Goal: Transaction & Acquisition: Purchase product/service

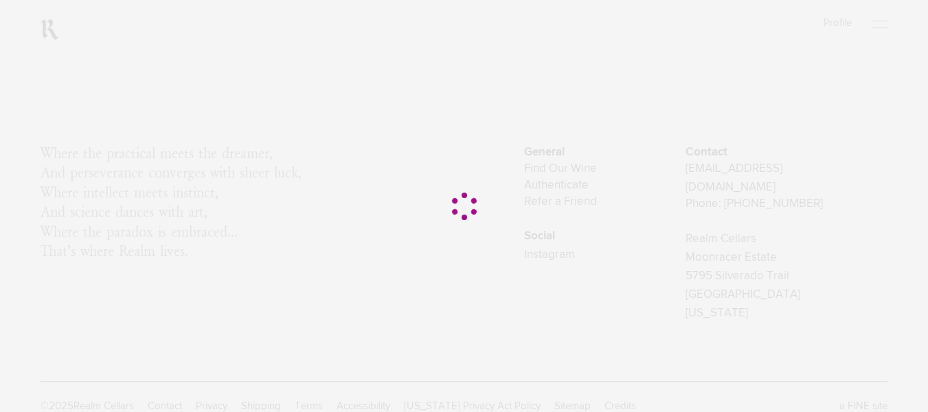
scroll to position [212, 0]
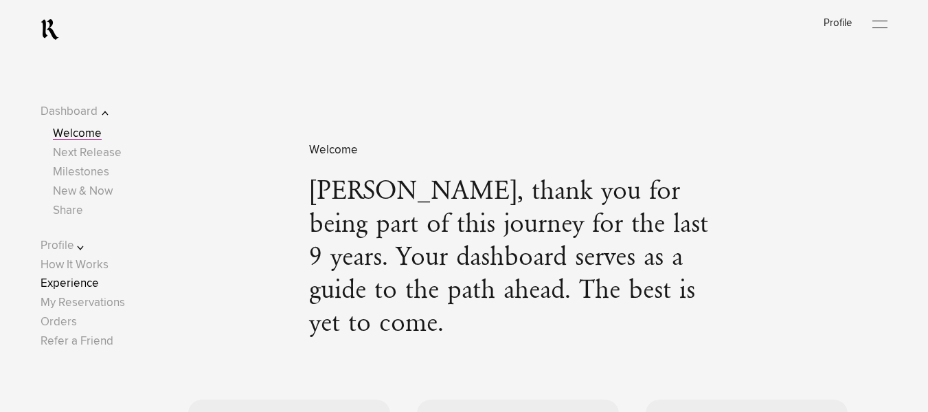
click at [82, 281] on link "Experience" at bounding box center [70, 284] width 58 height 12
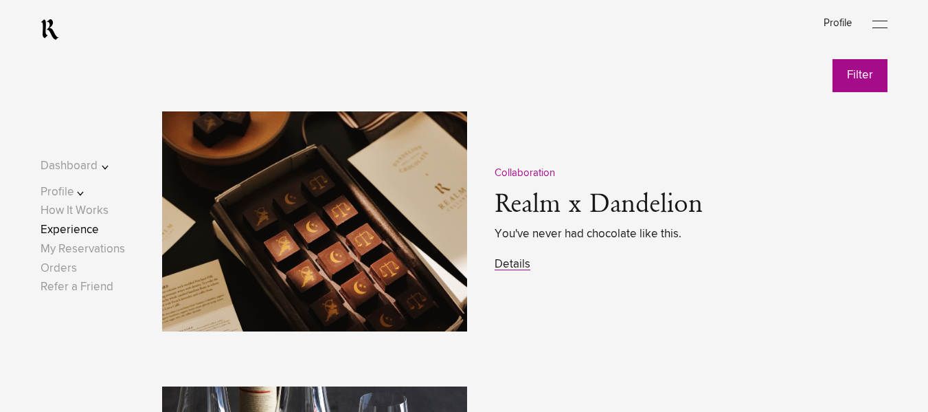
scroll to position [1681, 0]
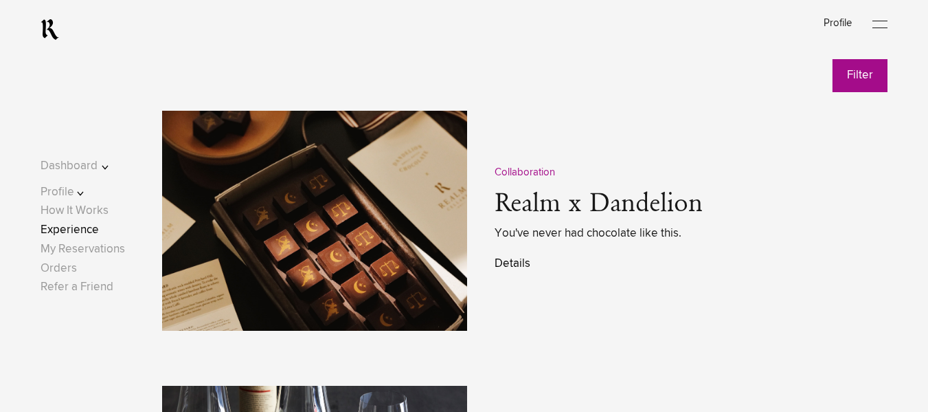
click at [517, 267] on link "Details" at bounding box center [513, 264] width 36 height 12
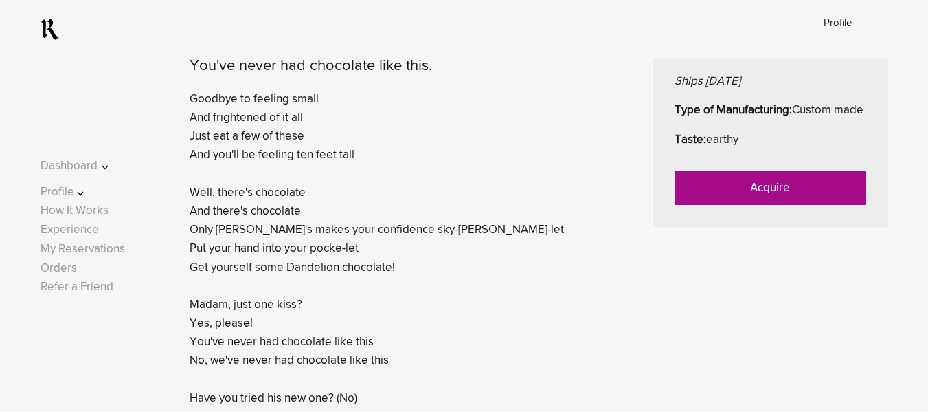
scroll to position [641, 0]
click at [797, 204] on link "Acquire" at bounding box center [771, 187] width 192 height 34
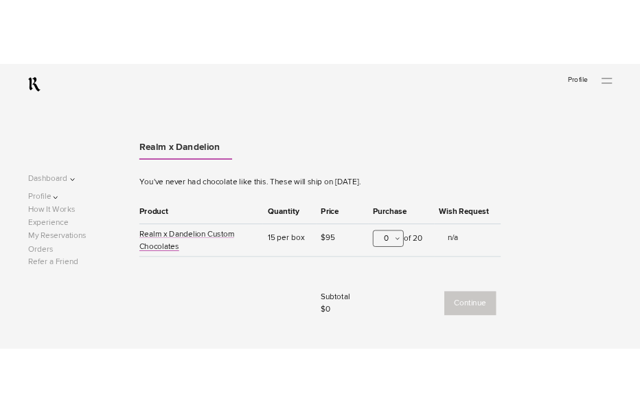
scroll to position [462, 0]
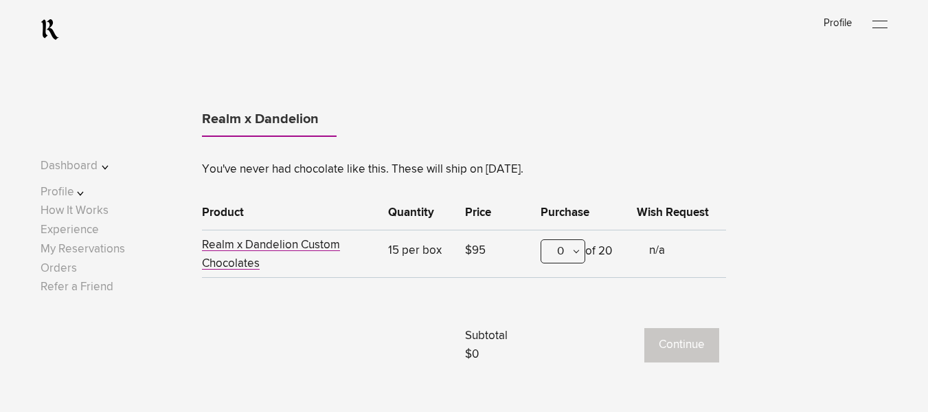
click at [564, 257] on div "0" at bounding box center [563, 251] width 45 height 24
click at [458, 282] on div at bounding box center [464, 206] width 928 height 412
click at [569, 260] on div "0" at bounding box center [563, 251] width 45 height 24
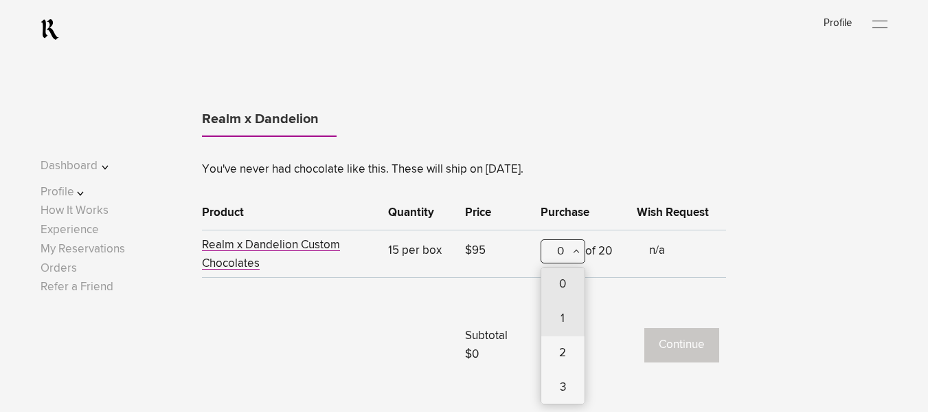
click at [561, 313] on div "1" at bounding box center [562, 319] width 43 height 34
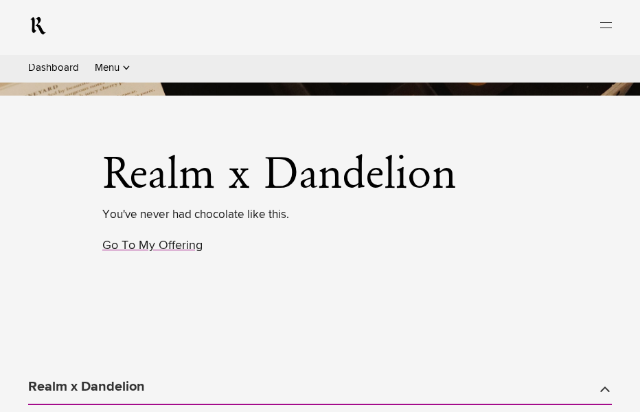
click at [0, 0] on button "Continue" at bounding box center [0, 0] width 0 height 0
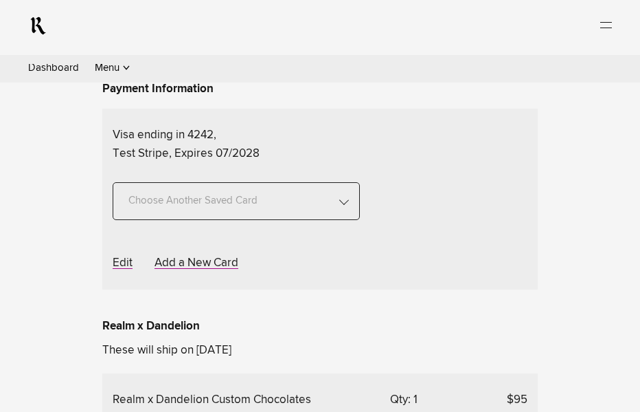
scroll to position [303, 0]
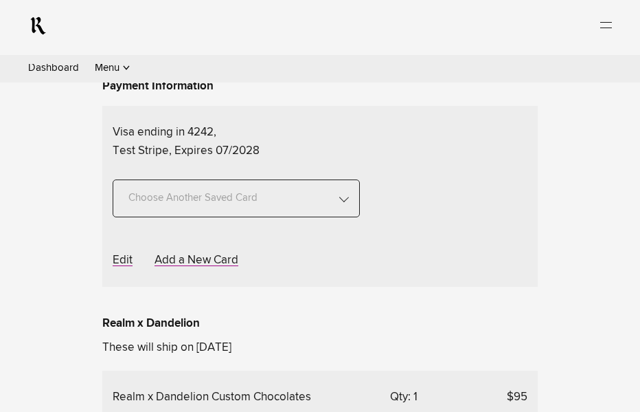
click at [0, 0] on span "Choose Another Saved Shipping Address" at bounding box center [0, 0] width 0 height 0
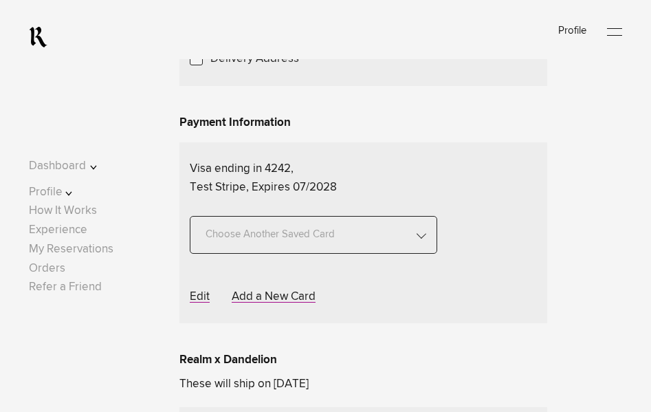
click at [0, 0] on div "Sahil Aggarwal - Test, New York, 10001" at bounding box center [0, 0] width 0 height 0
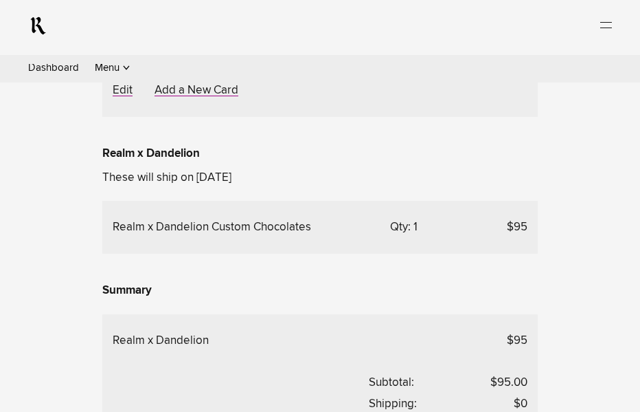
scroll to position [471, 0]
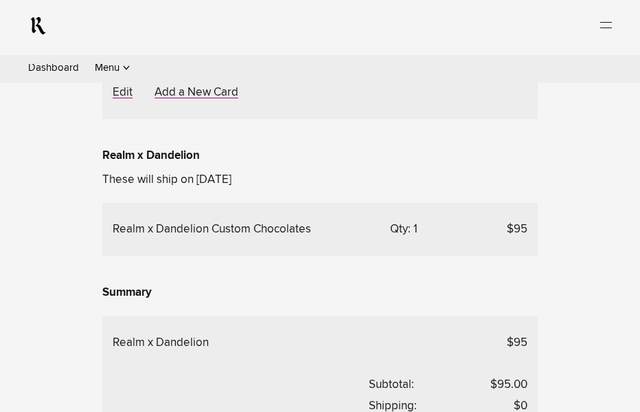
click at [0, 0] on span "Choose Another Saved Shipping Address" at bounding box center [0, 0] width 0 height 0
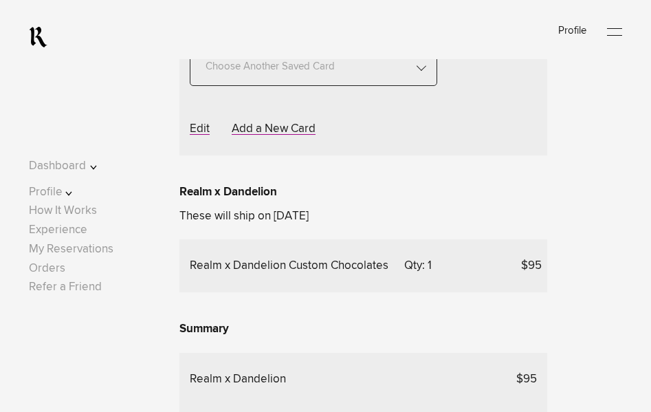
click at [0, 0] on div "Sahil Aggarwal - Test, Colorado, 80001" at bounding box center [0, 0] width 0 height 0
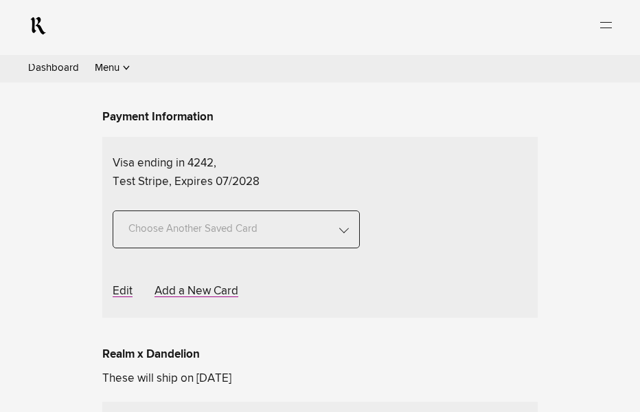
scroll to position [315, 0]
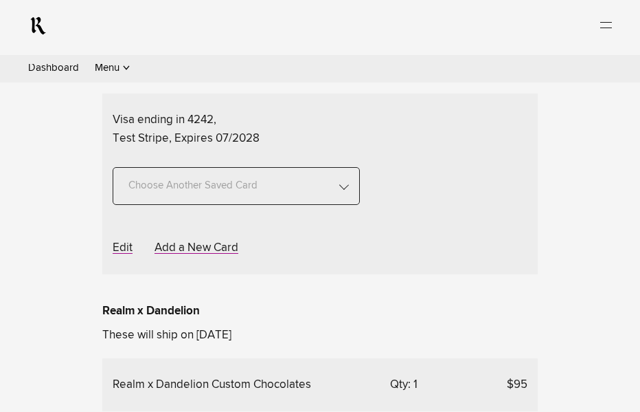
click at [0, 0] on span "Choose Another Saved Shipping Address" at bounding box center [0, 0] width 0 height 0
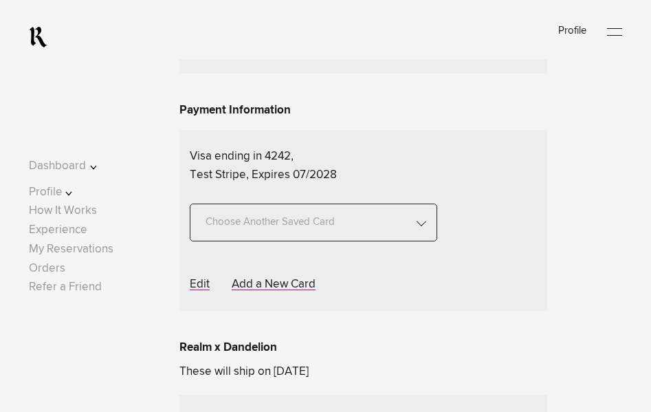
click at [0, 0] on div "Sahil Aggarwal - Test, New York, 10001" at bounding box center [0, 0] width 0 height 0
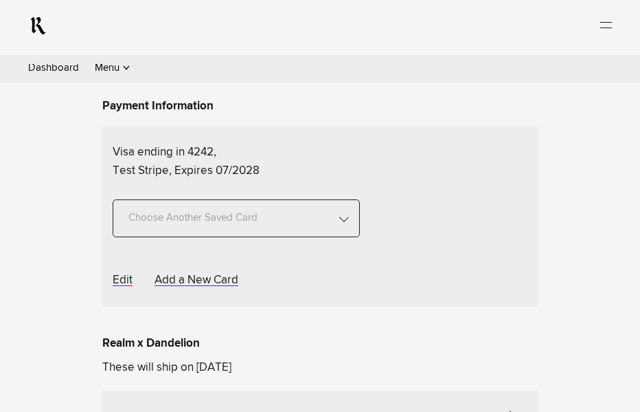
scroll to position [284, 0]
click at [0, 0] on span "Choose Another Saved Shipping Address" at bounding box center [0, 0] width 0 height 0
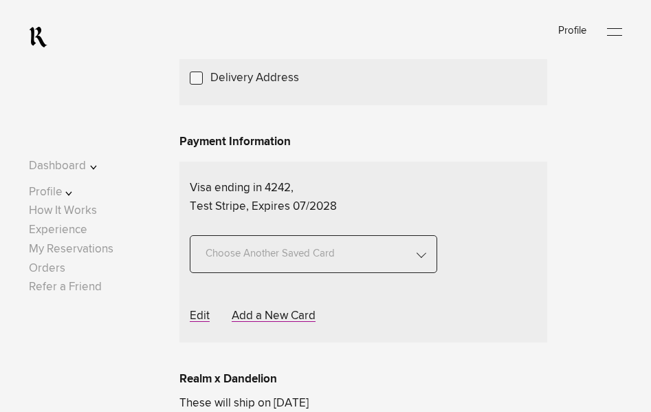
click at [0, 0] on div "Sahil Aggarwal - Test, Colorado, 80001" at bounding box center [0, 0] width 0 height 0
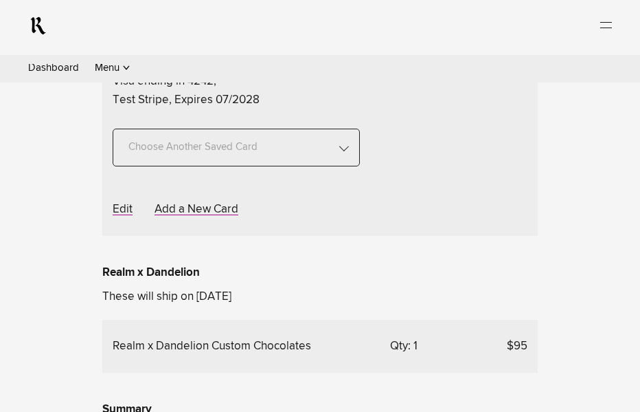
scroll to position [355, 0]
click at [0, 0] on span "Choose Another Saved Shipping Address" at bounding box center [0, 0] width 0 height 0
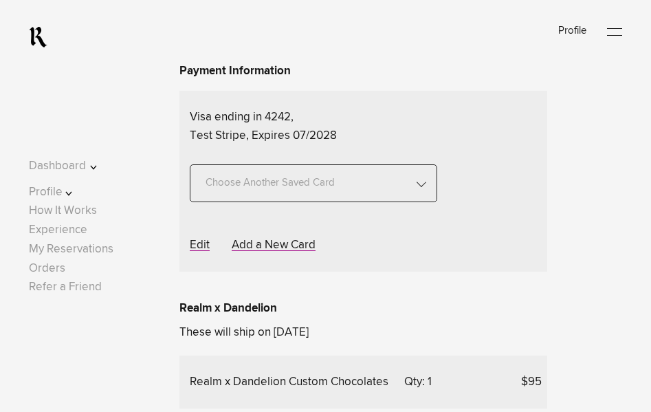
click at [0, 0] on div "test 2 - cotati, California, 94558" at bounding box center [0, 0] width 0 height 0
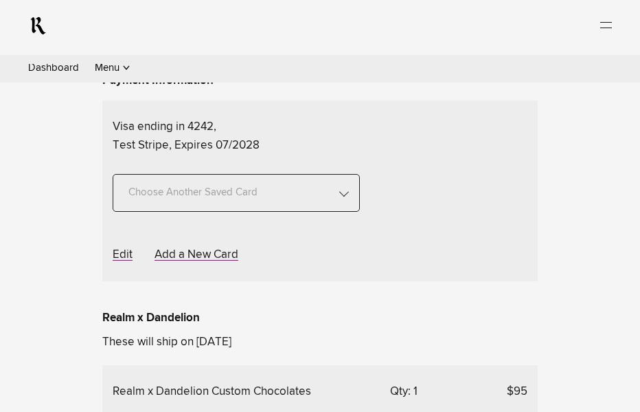
scroll to position [308, 0]
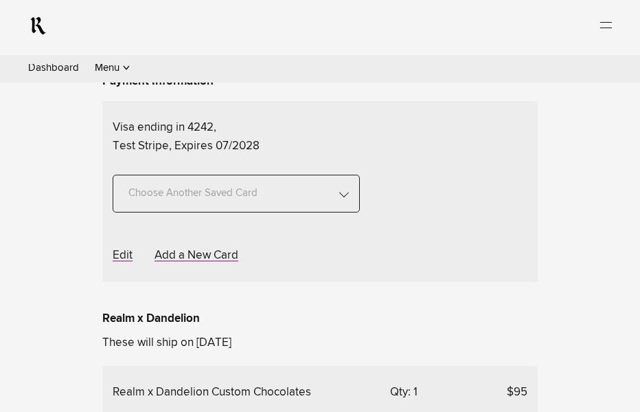
click at [0, 0] on span "Choose Another Saved Shipping Address" at bounding box center [0, 0] width 0 height 0
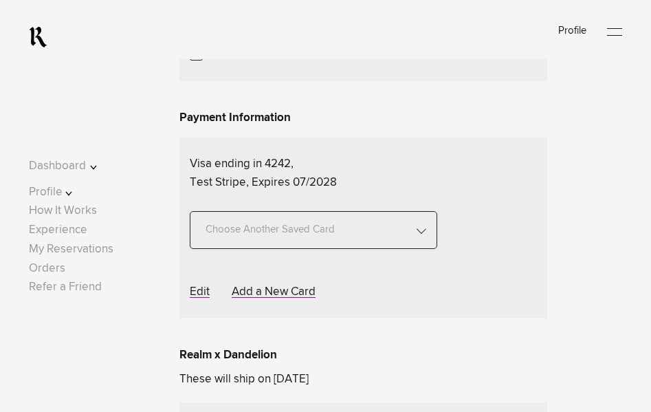
click at [0, 0] on div "Sahil Aggarwal - Test, New York, 10001" at bounding box center [0, 0] width 0 height 0
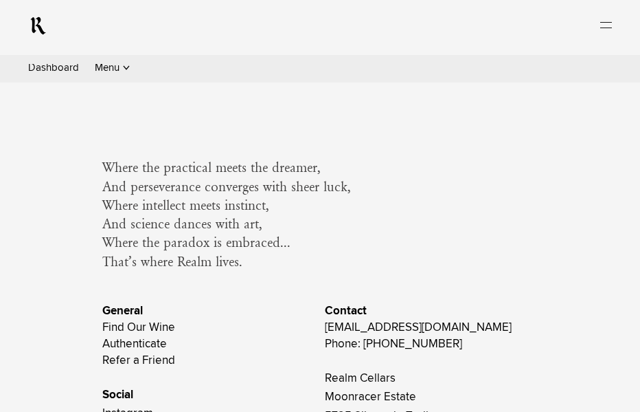
scroll to position [993, 0]
